Goal: Task Accomplishment & Management: Use online tool/utility

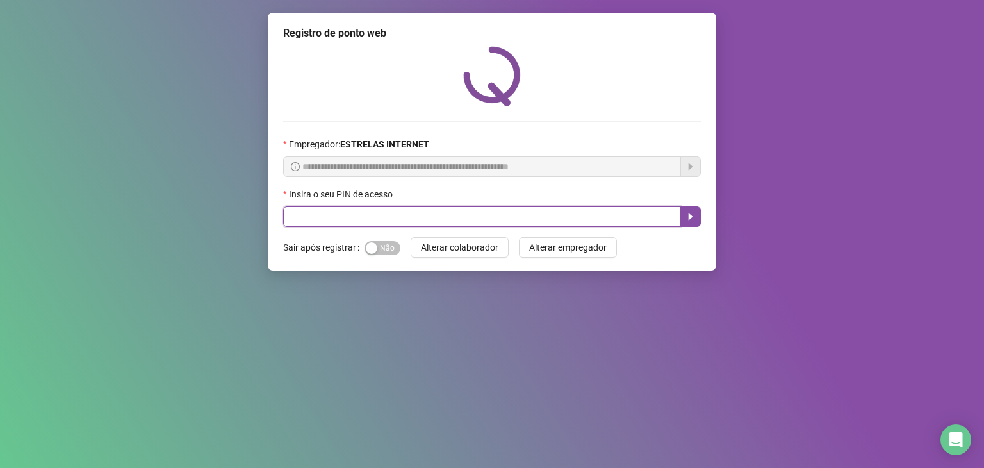
click at [341, 214] on input "text" at bounding box center [482, 216] width 398 height 20
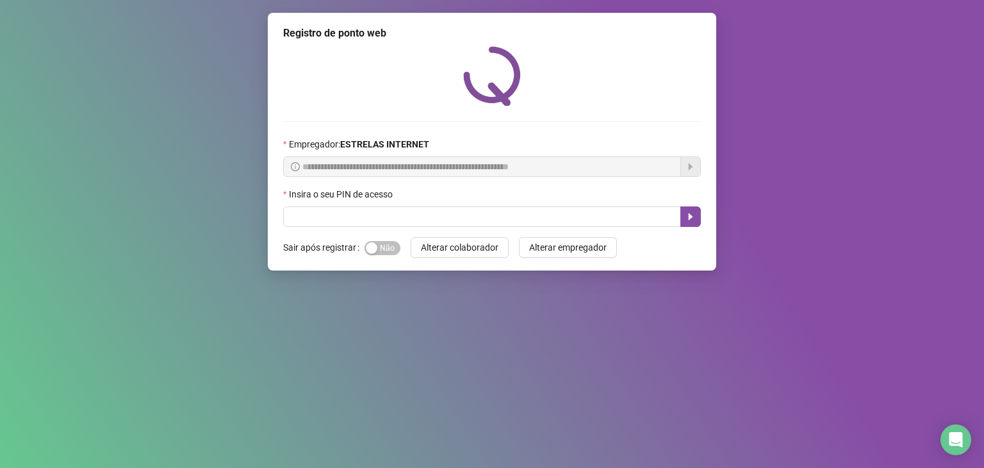
click at [386, 256] on div "Sim Não" at bounding box center [382, 247] width 36 height 20
click at [386, 242] on span "Sim Não" at bounding box center [382, 248] width 36 height 14
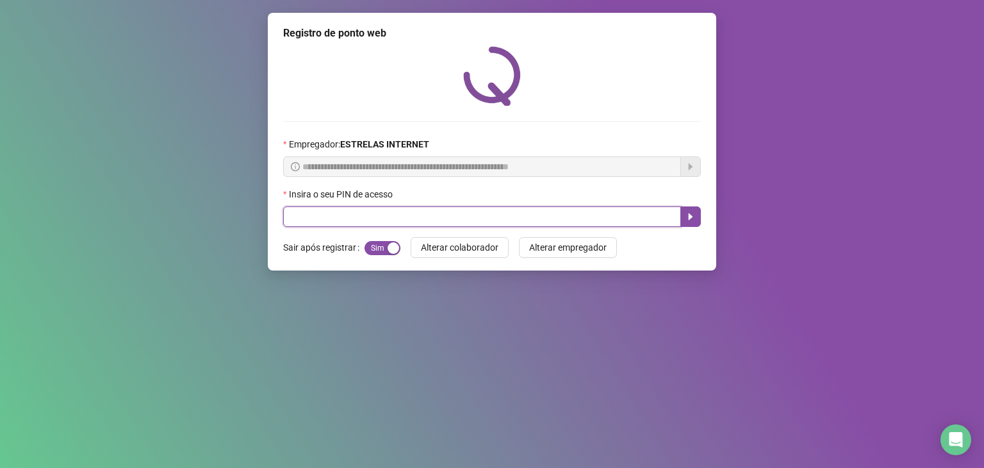
click at [383, 211] on input "text" at bounding box center [482, 216] width 398 height 20
type input "*****"
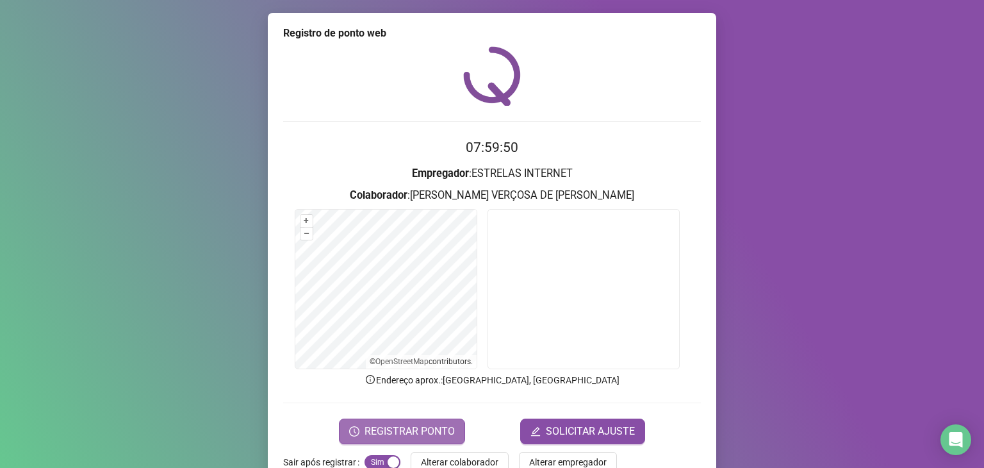
click at [384, 428] on span "REGISTRAR PONTO" at bounding box center [409, 430] width 90 height 15
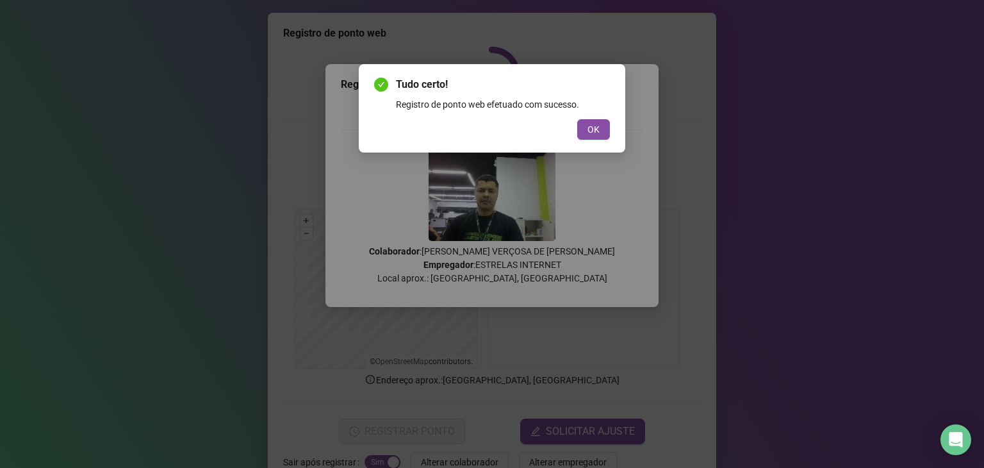
click at [584, 116] on div "Tudo certo! Registro de ponto web efetuado com sucesso. OK" at bounding box center [492, 108] width 236 height 63
click at [586, 122] on button "OK" at bounding box center [593, 129] width 33 height 20
